Goal: Use online tool/utility: Utilize a website feature to perform a specific function

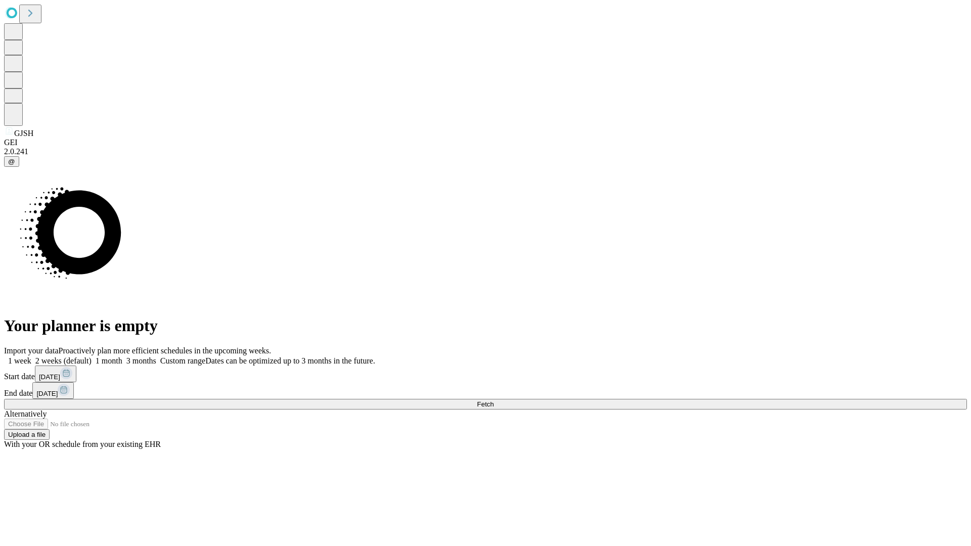
click at [493, 400] on span "Fetch" at bounding box center [485, 404] width 17 height 8
